Goal: Task Accomplishment & Management: Complete application form

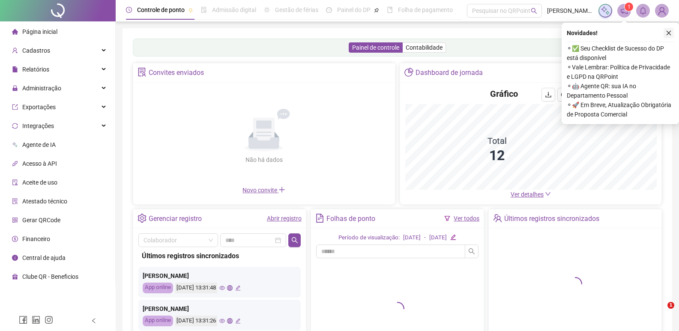
click at [667, 33] on icon "close" at bounding box center [668, 33] width 6 height 6
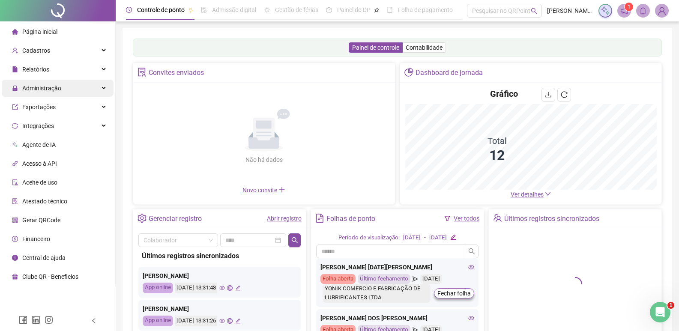
click at [37, 89] on span "Administração" at bounding box center [41, 88] width 39 height 7
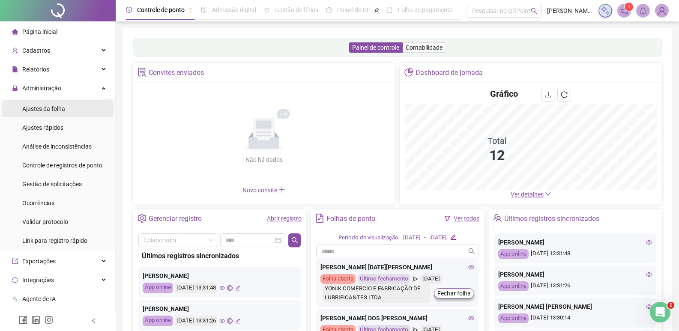
click at [57, 108] on span "Ajustes da folha" at bounding box center [43, 108] width 43 height 7
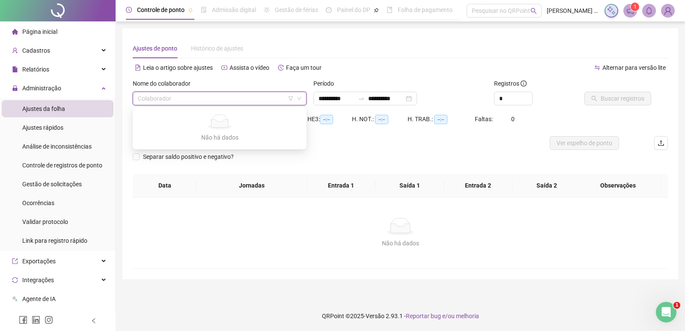
click at [165, 99] on input "search" at bounding box center [216, 98] width 156 height 13
type input "**"
type input "**********"
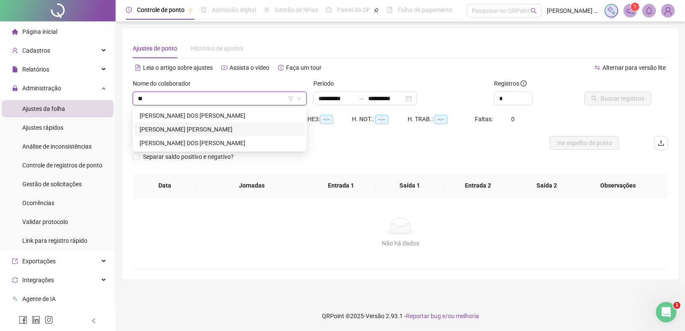
click at [165, 128] on div "[PERSON_NAME] [PERSON_NAME]" at bounding box center [220, 129] width 160 height 9
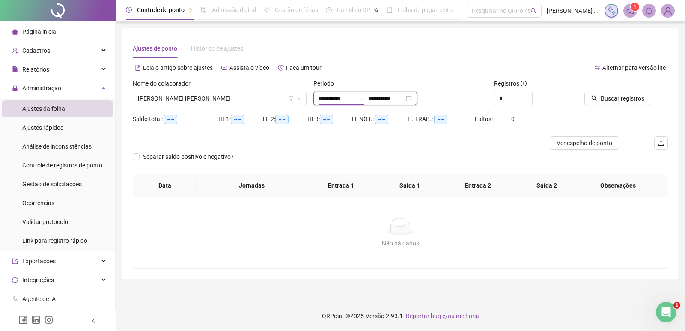
click at [337, 102] on input "**********" at bounding box center [337, 98] width 36 height 9
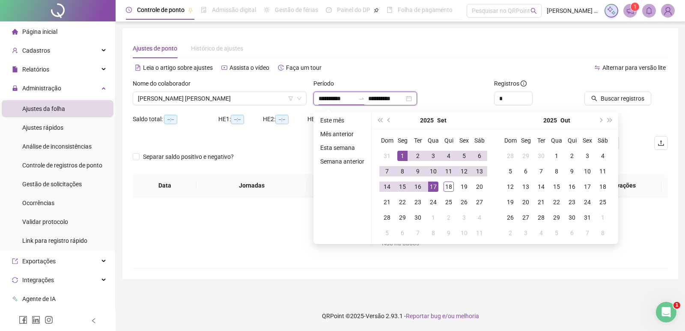
type input "**********"
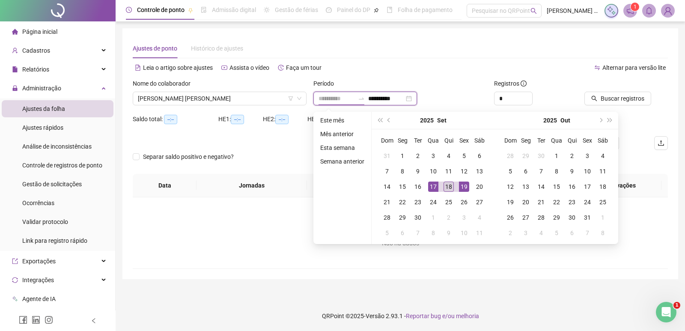
type input "**********"
click at [448, 185] on div "18" at bounding box center [449, 187] width 10 height 10
type input "**********"
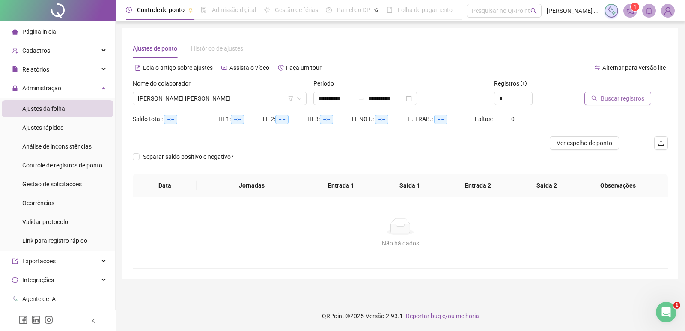
click at [607, 100] on span "Buscar registros" at bounding box center [623, 98] width 44 height 9
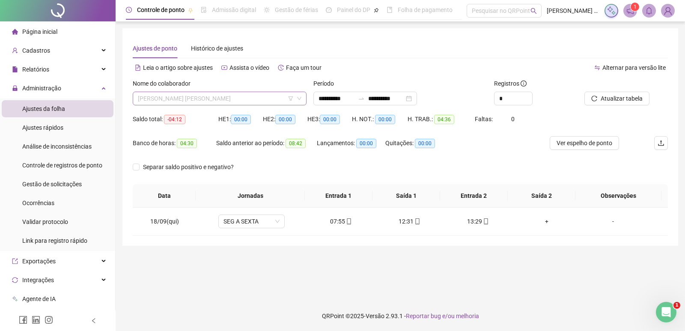
drag, startPoint x: 208, startPoint y: 99, endPoint x: 212, endPoint y: 102, distance: 5.2
click at [209, 100] on span "[PERSON_NAME] [PERSON_NAME]" at bounding box center [220, 98] width 164 height 13
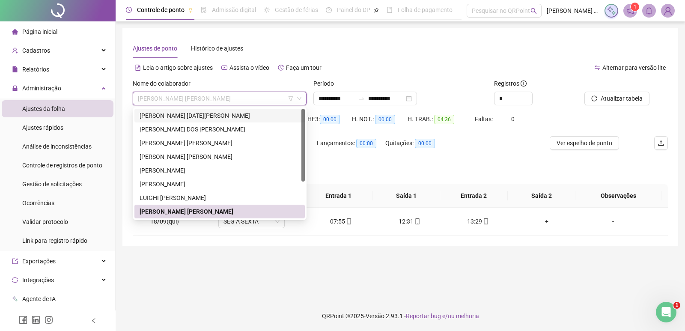
click at [207, 115] on div "[PERSON_NAME] [DATE][PERSON_NAME]" at bounding box center [220, 115] width 160 height 9
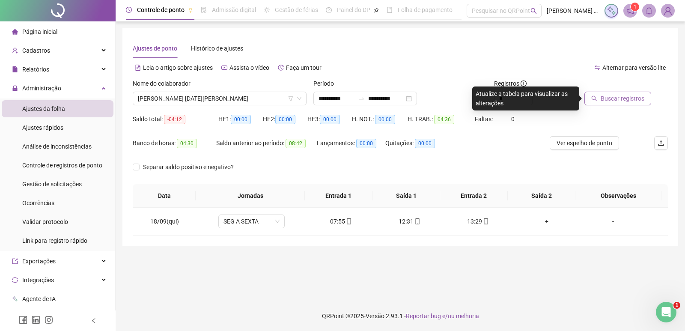
click at [606, 101] on span "Buscar registros" at bounding box center [623, 98] width 44 height 9
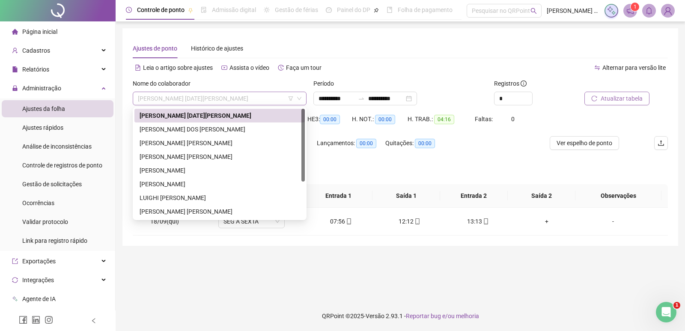
click at [193, 98] on span "[PERSON_NAME] [DATE][PERSON_NAME]" at bounding box center [220, 98] width 164 height 13
click at [191, 129] on div "[PERSON_NAME] DOS [PERSON_NAME]" at bounding box center [220, 129] width 160 height 9
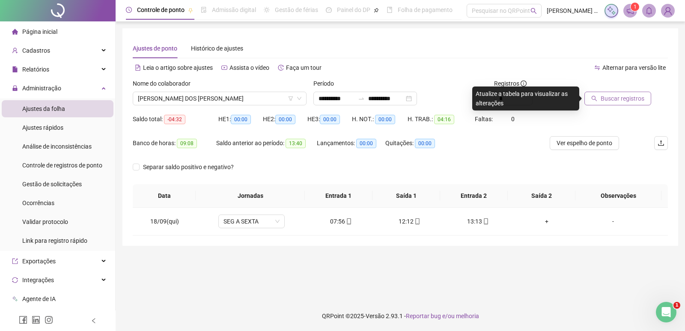
click at [615, 101] on span "Buscar registros" at bounding box center [623, 98] width 44 height 9
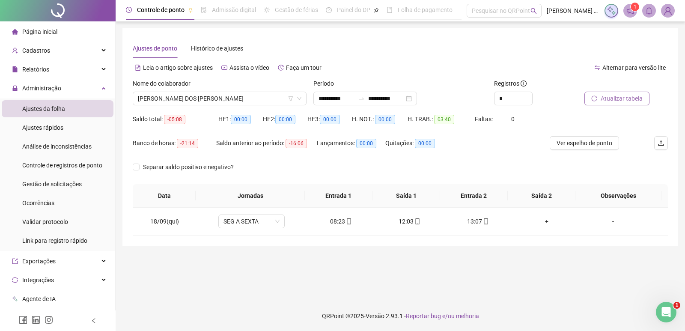
click at [253, 106] on div "Nome do colaborador [PERSON_NAME] DOS [PERSON_NAME]" at bounding box center [219, 95] width 181 height 33
click at [253, 97] on span "[PERSON_NAME] DOS [PERSON_NAME]" at bounding box center [220, 98] width 164 height 13
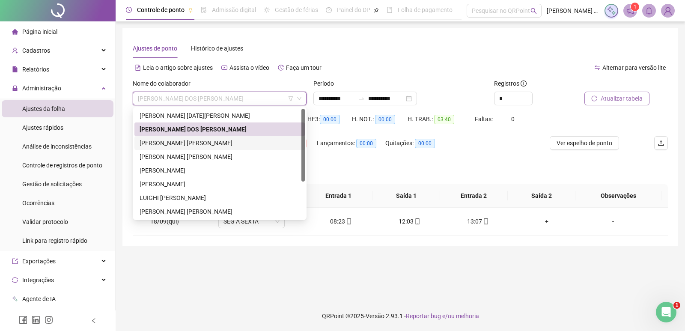
click at [239, 143] on div "[PERSON_NAME] [PERSON_NAME]" at bounding box center [220, 142] width 160 height 9
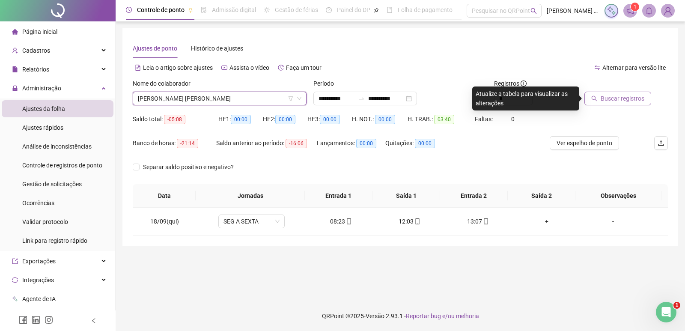
click at [617, 93] on button "Buscar registros" at bounding box center [618, 99] width 67 height 14
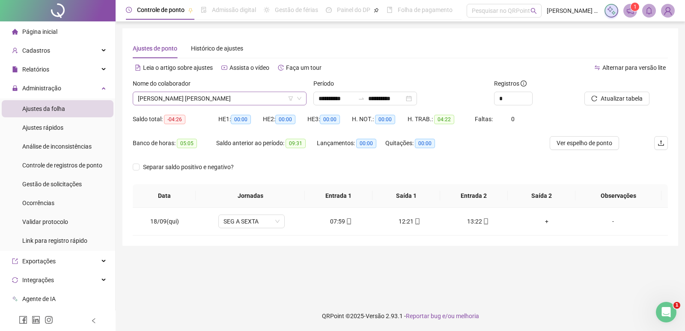
click at [246, 94] on span "[PERSON_NAME] [PERSON_NAME]" at bounding box center [220, 98] width 164 height 13
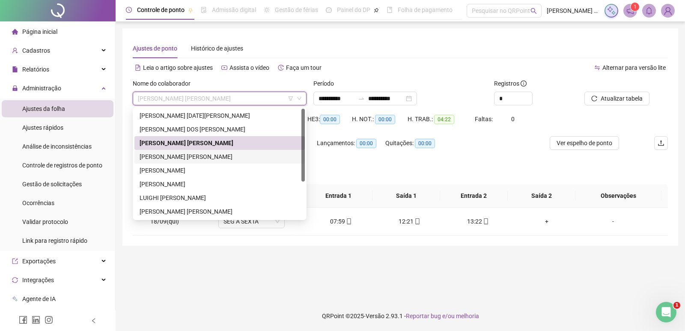
click at [212, 158] on div "[PERSON_NAME] [PERSON_NAME]" at bounding box center [220, 156] width 160 height 9
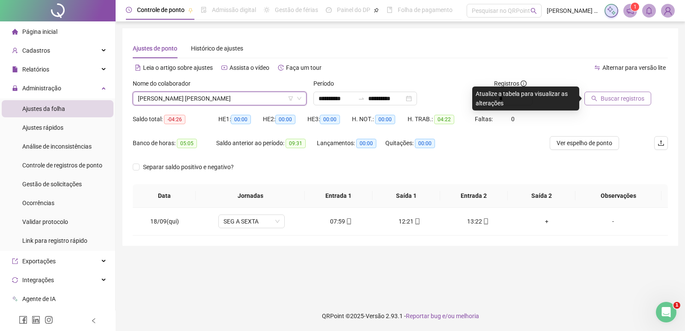
click at [618, 96] on span "Buscar registros" at bounding box center [623, 98] width 44 height 9
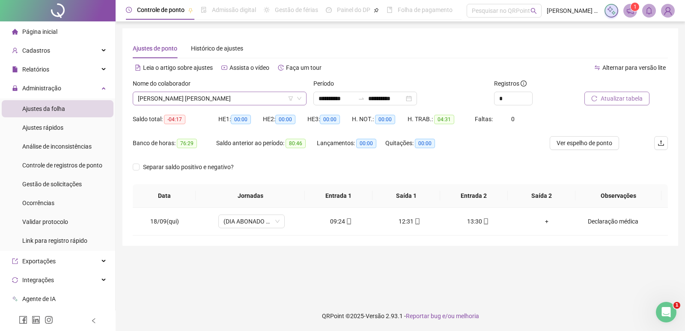
click at [225, 101] on span "[PERSON_NAME] [PERSON_NAME]" at bounding box center [220, 98] width 164 height 13
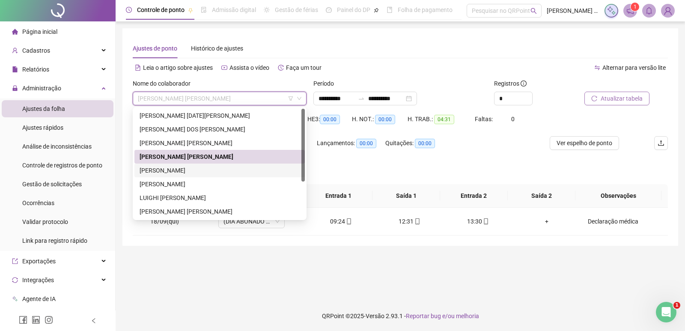
click at [206, 170] on div "[PERSON_NAME]" at bounding box center [220, 170] width 160 height 9
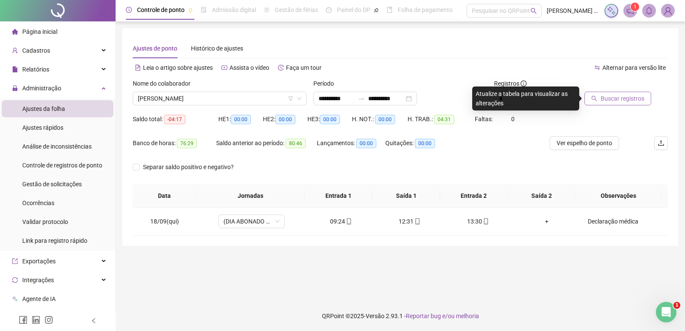
click at [623, 96] on span "Buscar registros" at bounding box center [623, 98] width 44 height 9
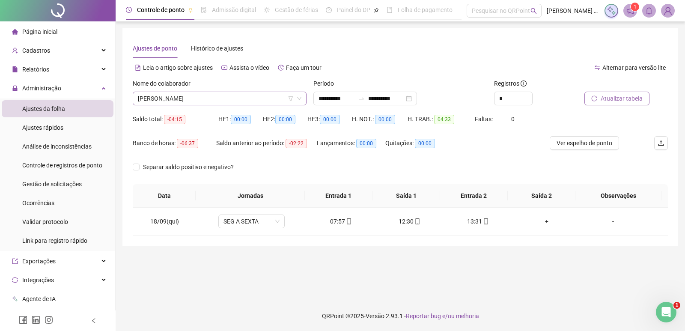
click at [227, 96] on span "[PERSON_NAME]" at bounding box center [220, 98] width 164 height 13
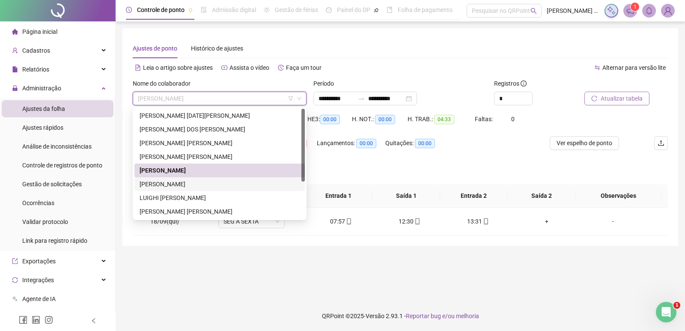
click at [193, 182] on div "[PERSON_NAME]" at bounding box center [220, 183] width 160 height 9
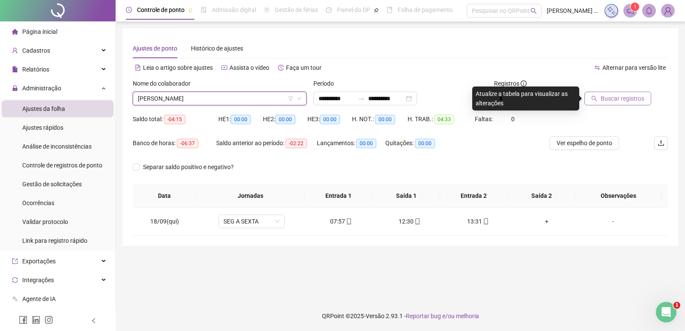
click at [612, 95] on span "Buscar registros" at bounding box center [623, 98] width 44 height 9
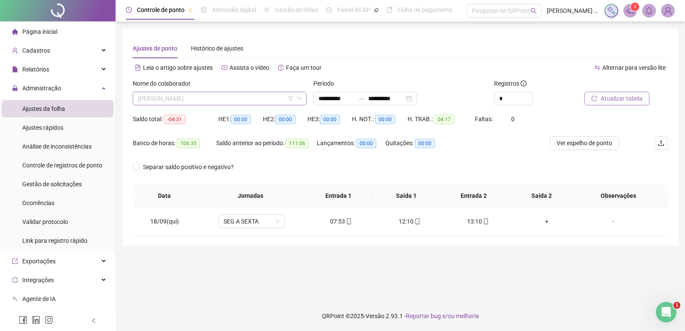
click at [236, 97] on span "[PERSON_NAME]" at bounding box center [220, 98] width 164 height 13
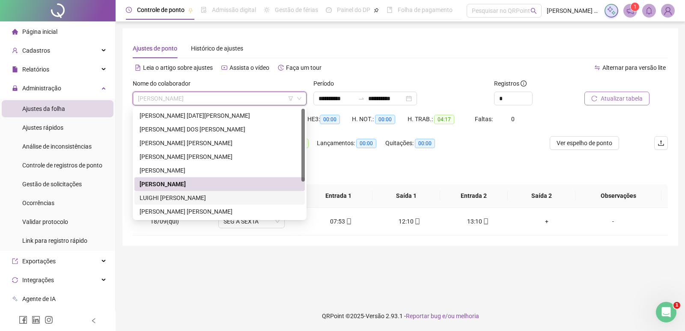
click at [212, 197] on div "LUIGHI [PERSON_NAME]" at bounding box center [220, 197] width 160 height 9
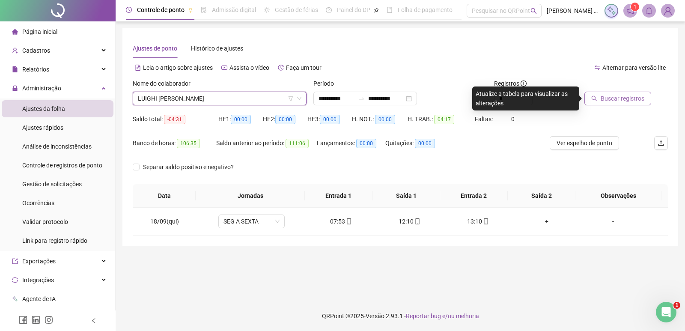
click at [637, 96] on span "Buscar registros" at bounding box center [623, 98] width 44 height 9
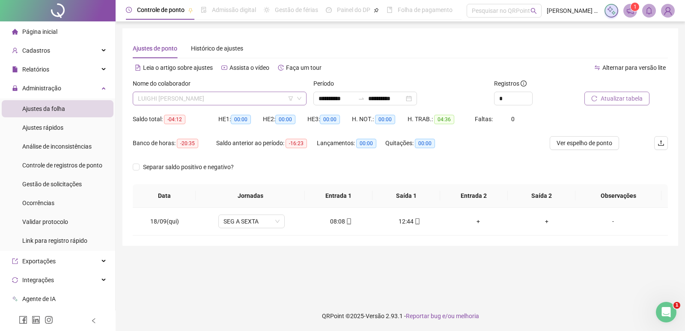
click at [250, 102] on span "LUIGHI [PERSON_NAME]" at bounding box center [220, 98] width 164 height 13
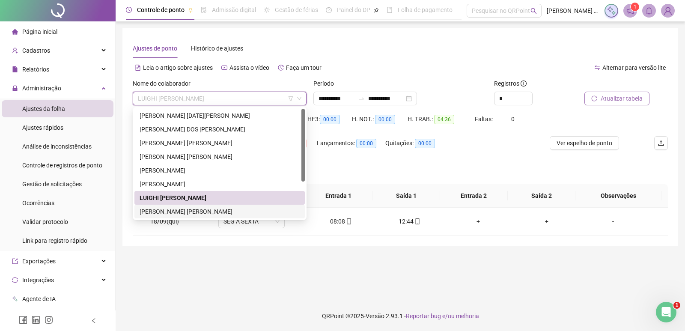
click at [196, 211] on div "[PERSON_NAME] [PERSON_NAME]" at bounding box center [220, 211] width 160 height 9
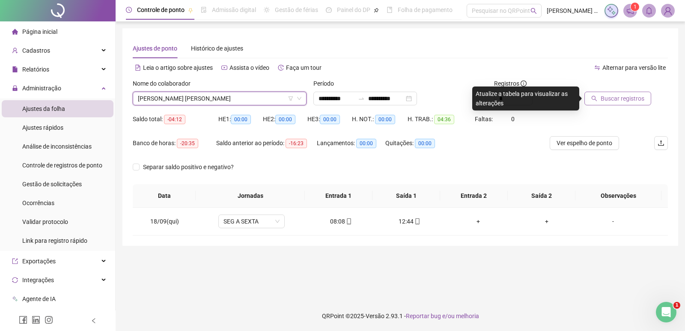
click at [623, 101] on span "Buscar registros" at bounding box center [623, 98] width 44 height 9
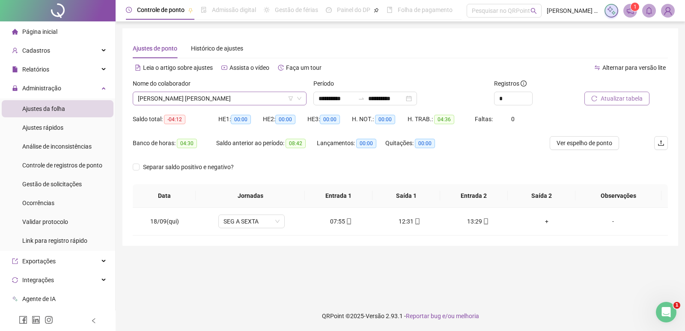
click at [234, 101] on span "[PERSON_NAME] [PERSON_NAME]" at bounding box center [220, 98] width 164 height 13
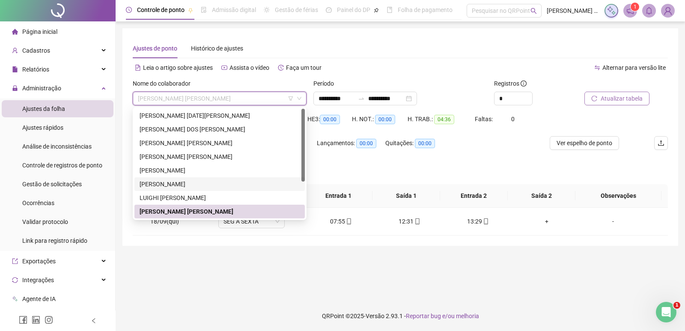
scroll to position [55, 0]
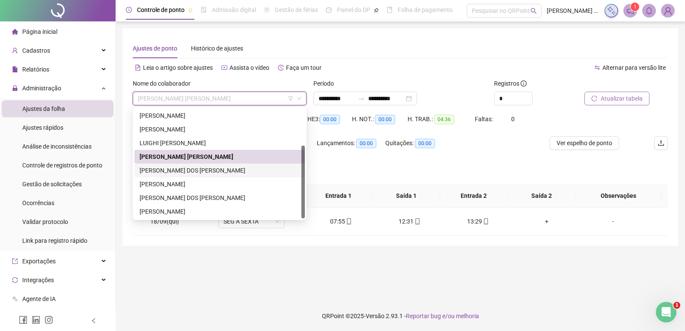
click at [225, 172] on div "[PERSON_NAME] DOS [PERSON_NAME]" at bounding box center [220, 170] width 160 height 9
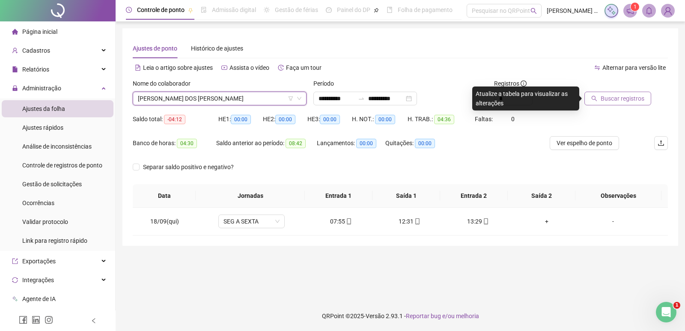
click at [627, 97] on span "Buscar registros" at bounding box center [623, 98] width 44 height 9
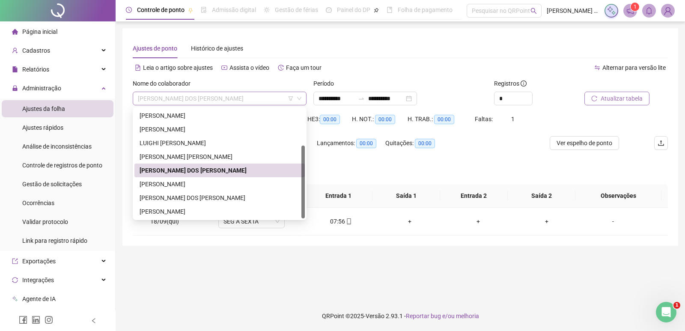
click at [224, 94] on span "[PERSON_NAME] DOS [PERSON_NAME]" at bounding box center [220, 98] width 164 height 13
click at [197, 183] on div "[PERSON_NAME]" at bounding box center [220, 183] width 160 height 9
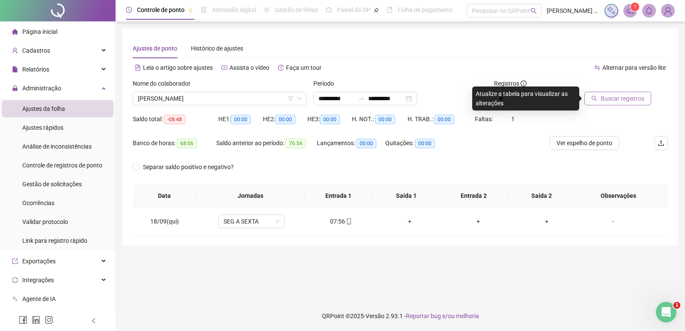
click at [621, 95] on span "Buscar registros" at bounding box center [623, 98] width 44 height 9
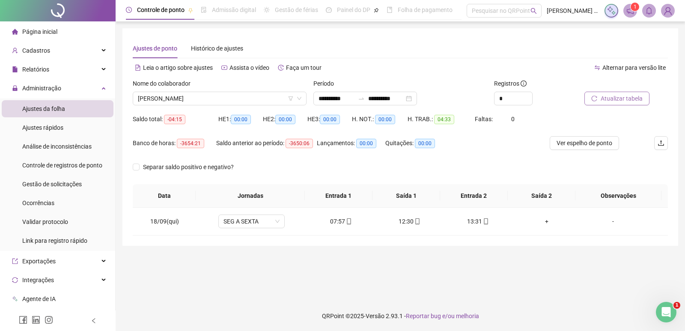
click at [259, 106] on div "Nome do colaborador [PERSON_NAME]" at bounding box center [219, 95] width 181 height 33
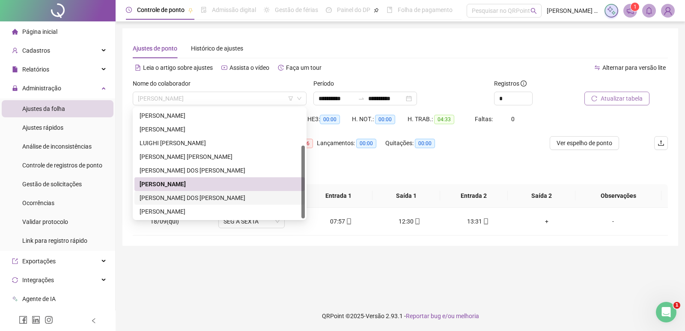
click at [207, 195] on div "[PERSON_NAME] DOS [PERSON_NAME]" at bounding box center [220, 197] width 160 height 9
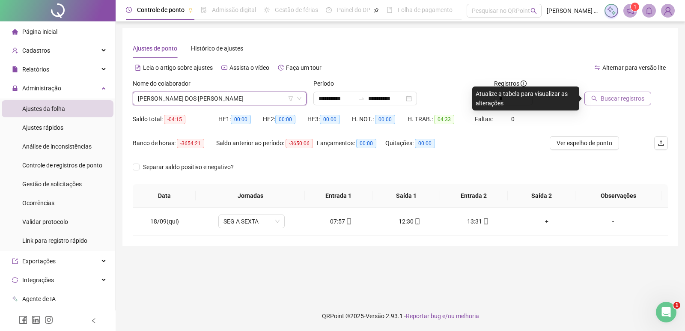
click at [611, 99] on span "Buscar registros" at bounding box center [623, 98] width 44 height 9
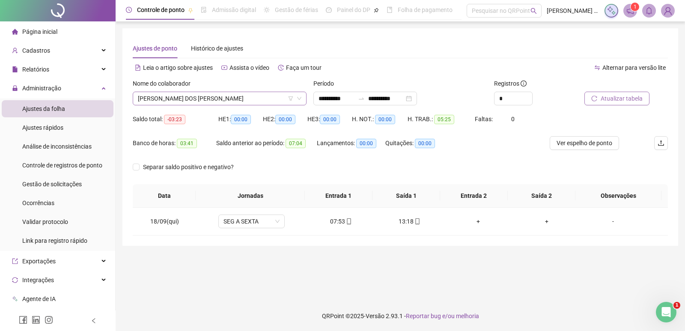
click at [239, 97] on span "[PERSON_NAME] DOS [PERSON_NAME]" at bounding box center [220, 98] width 164 height 13
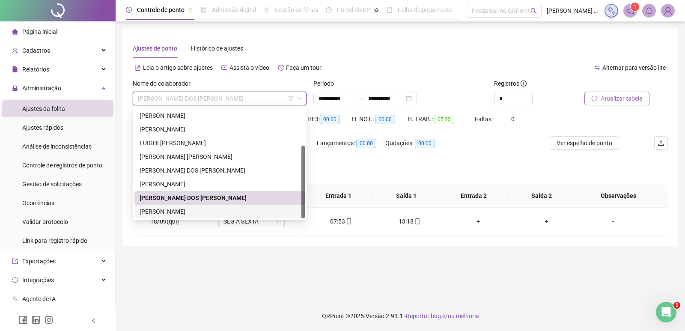
click at [203, 211] on div "[PERSON_NAME]" at bounding box center [220, 211] width 160 height 9
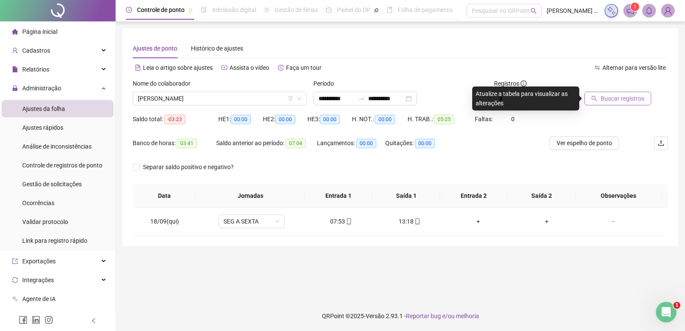
click at [625, 97] on span "Buscar registros" at bounding box center [623, 98] width 44 height 9
